Goal: Task Accomplishment & Management: Use online tool/utility

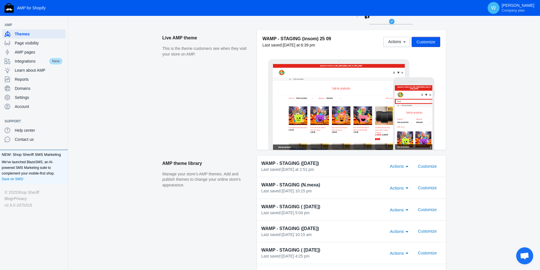
scroll to position [65, 0]
click at [425, 169] on button "Customize" at bounding box center [427, 166] width 28 height 10
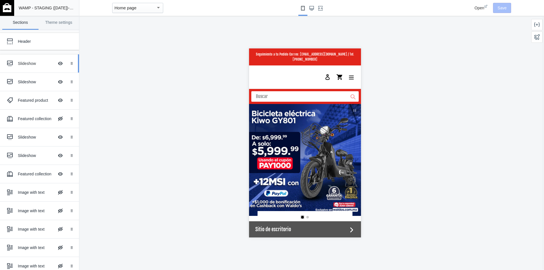
click at [14, 70] on link "Slideshow Hide Image with text overlay Drag to reorder" at bounding box center [39, 63] width 79 height 18
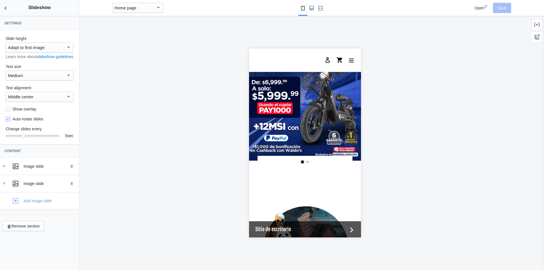
scroll to position [56, 0]
click at [28, 204] on div "Add image slide" at bounding box center [38, 201] width 28 height 6
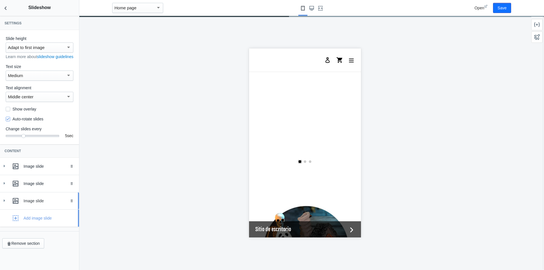
scroll to position [0, 215]
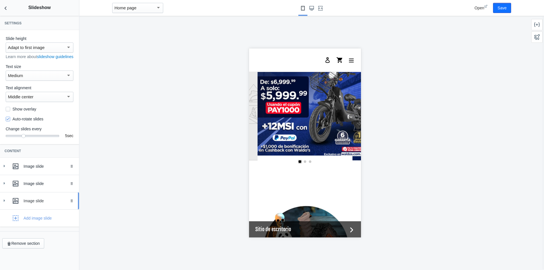
click at [41, 207] on div "Image slide" at bounding box center [39, 200] width 71 height 11
click at [38, 260] on button "Select image" at bounding box center [40, 256] width 32 height 10
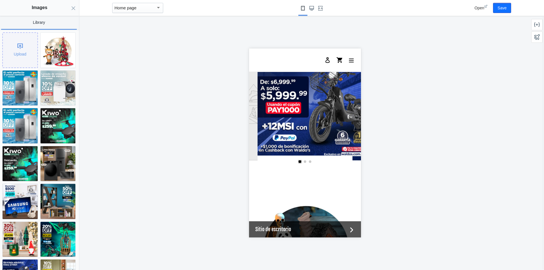
click at [24, 52] on div "Upload" at bounding box center [20, 50] width 35 height 35
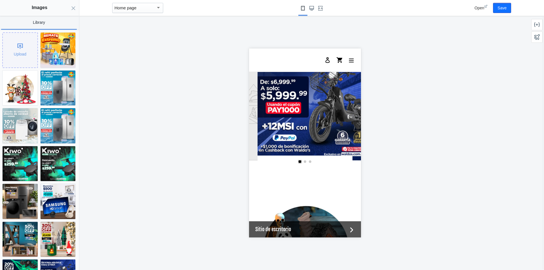
click at [18, 52] on div "Upload" at bounding box center [20, 50] width 35 height 35
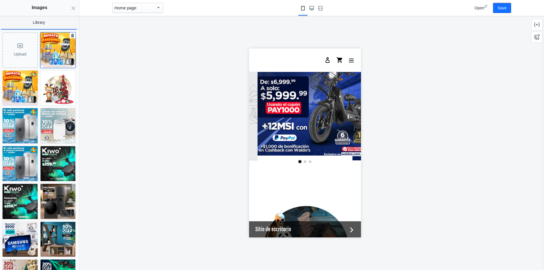
click at [46, 54] on img at bounding box center [58, 50] width 35 height 35
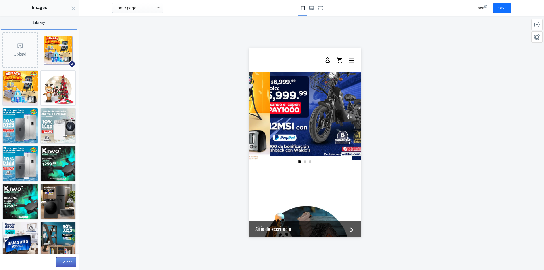
click at [64, 264] on button "Select" at bounding box center [66, 262] width 20 height 10
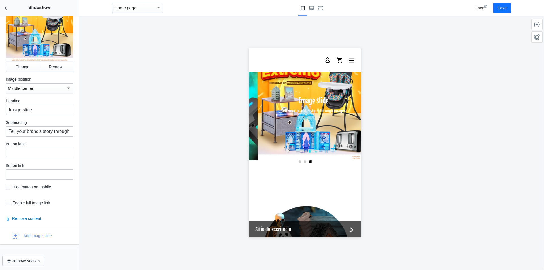
scroll to position [228, 0]
click at [37, 176] on input "text" at bounding box center [40, 174] width 68 height 10
paste input "https://waldos.com.mx/collections/mega-50-off"
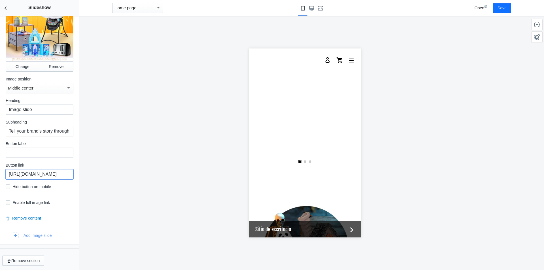
scroll to position [0, 215]
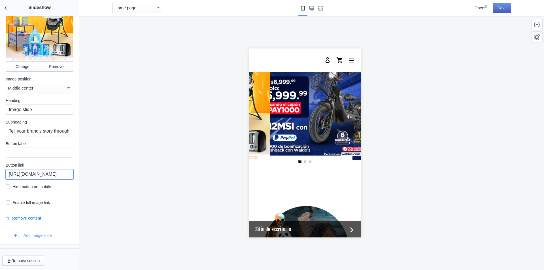
type input "https://waldos.com.mx/collections/mega-50-off"
click at [505, 8] on button "Save" at bounding box center [502, 8] width 18 height 10
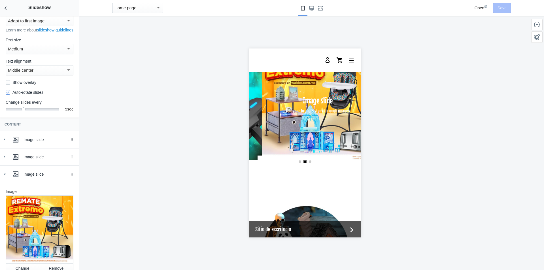
scroll to position [0, 215]
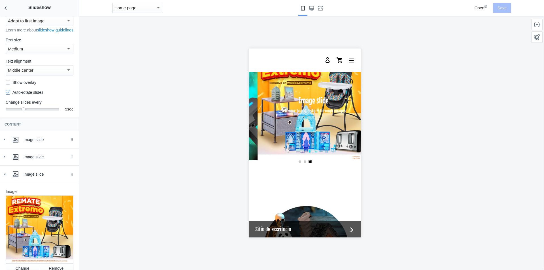
drag, startPoint x: 41, startPoint y: 182, endPoint x: 53, endPoint y: 192, distance: 16.7
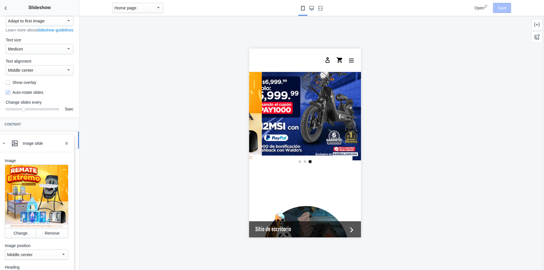
drag, startPoint x: 65, startPoint y: 182, endPoint x: 64, endPoint y: 145, distance: 37.1
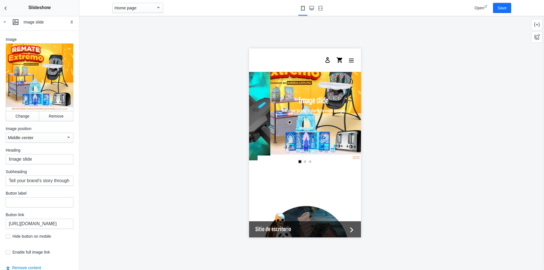
scroll to position [145, 0]
drag, startPoint x: 46, startPoint y: 158, endPoint x: 0, endPoint y: 167, distance: 47.5
click at [0, 167] on div "Image Change Remove Image position Middle center Heading Image slide Subheading…" at bounding box center [39, 153] width 79 height 246
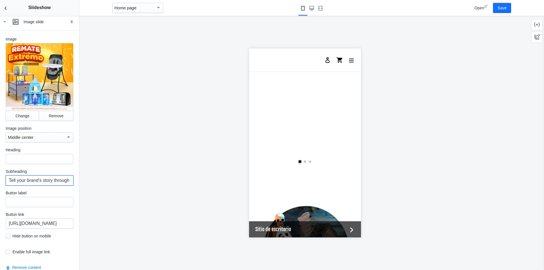
scroll to position [0, 215]
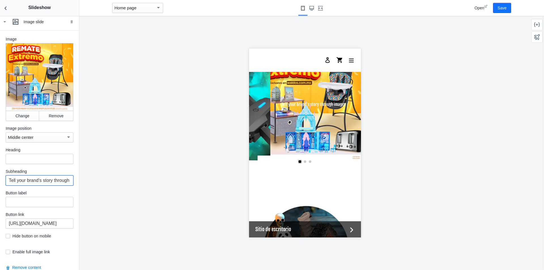
click at [55, 184] on input "Tell your brand's story through images" at bounding box center [40, 180] width 68 height 10
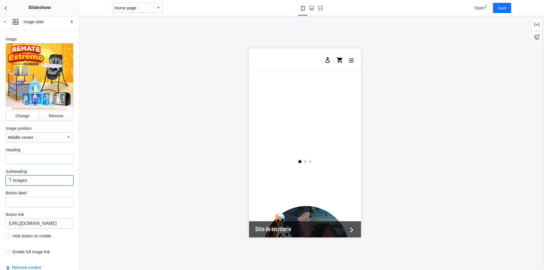
type input "images"
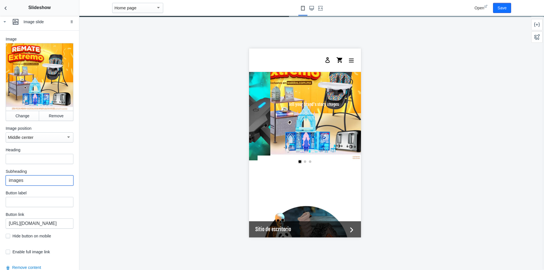
click at [55, 184] on input "images" at bounding box center [40, 180] width 68 height 10
drag, startPoint x: 55, startPoint y: 184, endPoint x: 0, endPoint y: 175, distance: 55.8
click at [0, 175] on div "Image Change Remove Image position Middle center Heading Subheading images Butt…" at bounding box center [39, 153] width 79 height 246
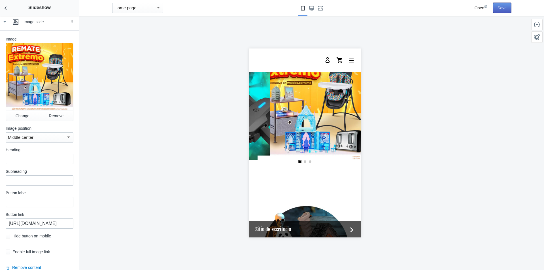
click at [501, 12] on button "Save" at bounding box center [502, 8] width 18 height 10
click at [8, 10] on icon "Back to sections" at bounding box center [6, 8] width 6 height 6
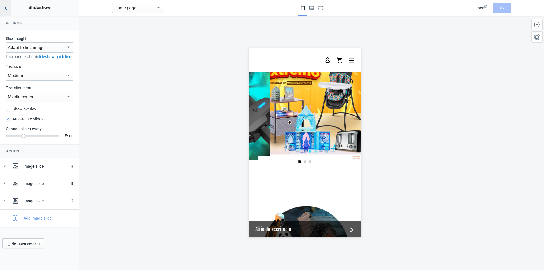
scroll to position [0, 0]
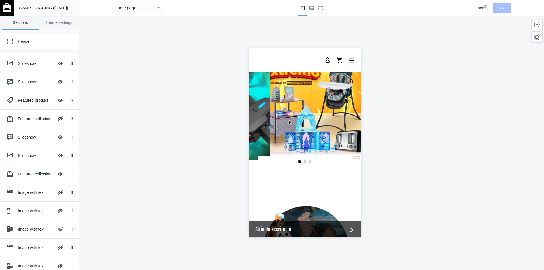
click at [4, 7] on img at bounding box center [7, 7] width 9 height 9
